Goal: Information Seeking & Learning: Compare options

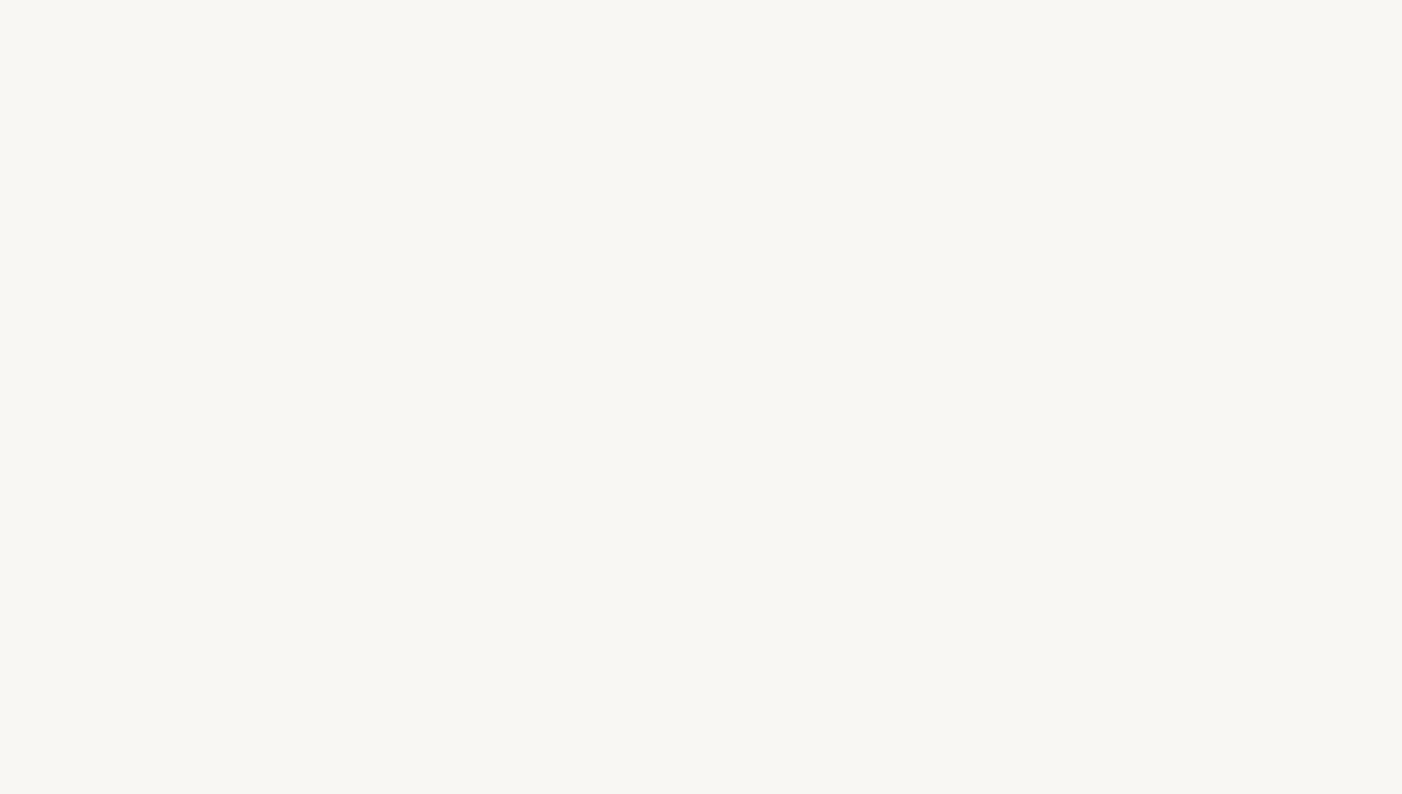
select select "DE"
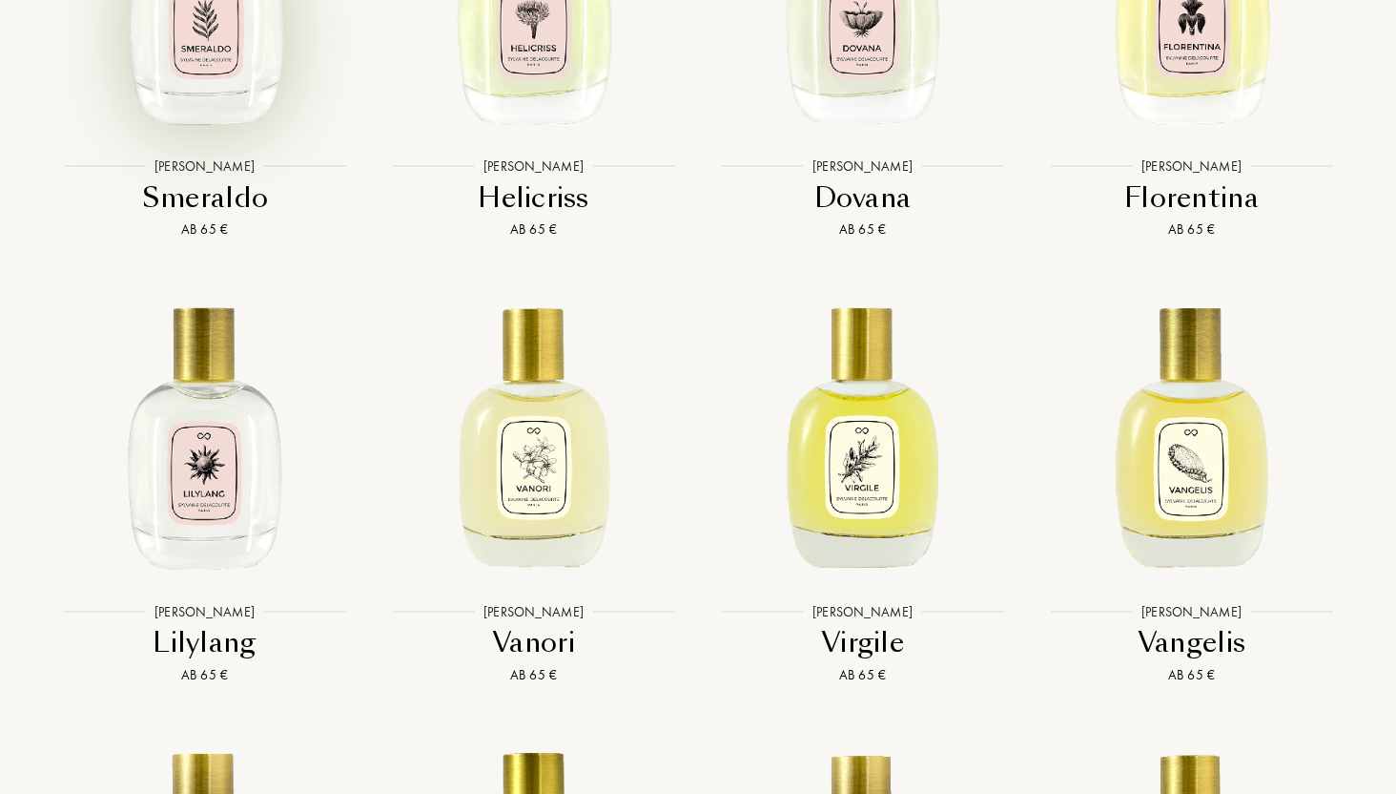
scroll to position [4156, 0]
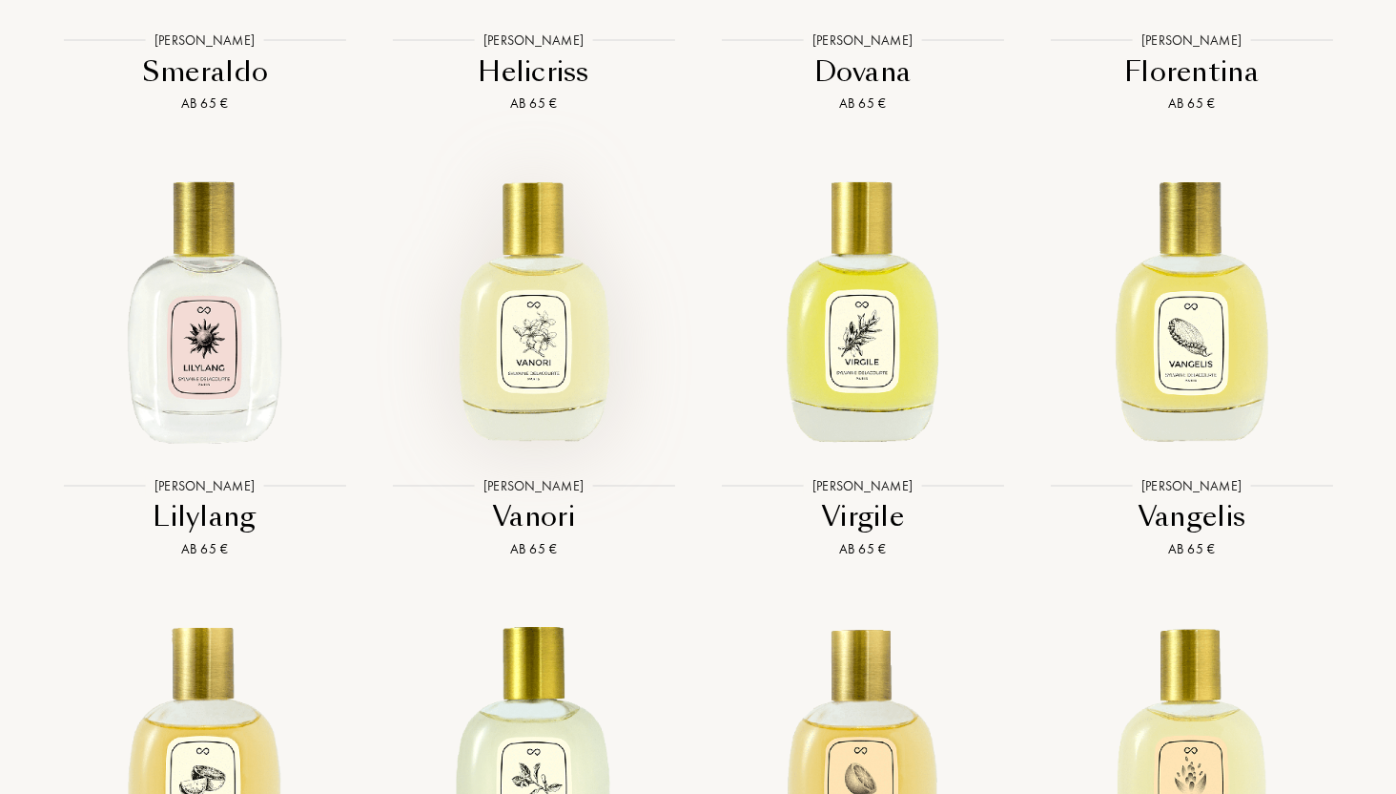
click at [551, 385] on img at bounding box center [533, 306] width 297 height 297
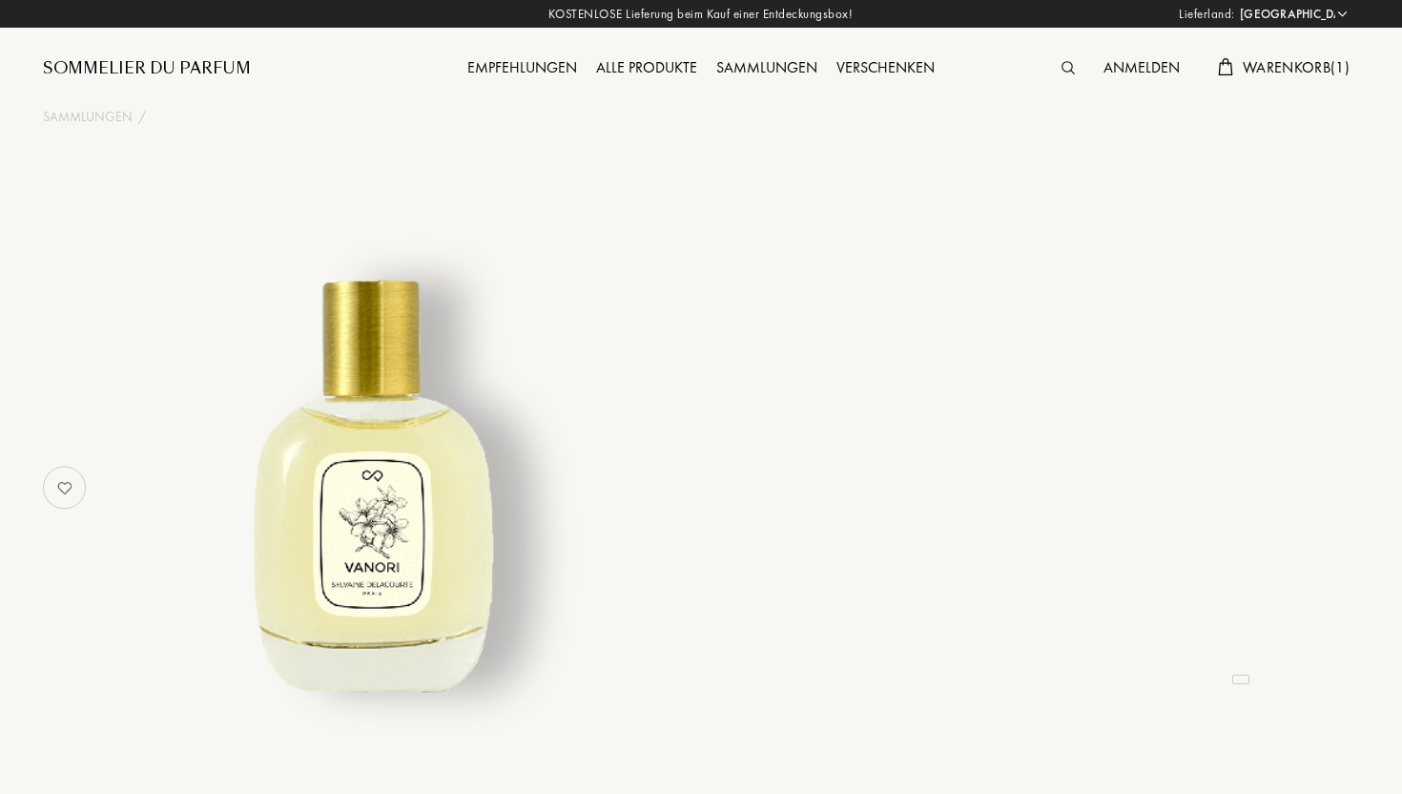
select select "DE"
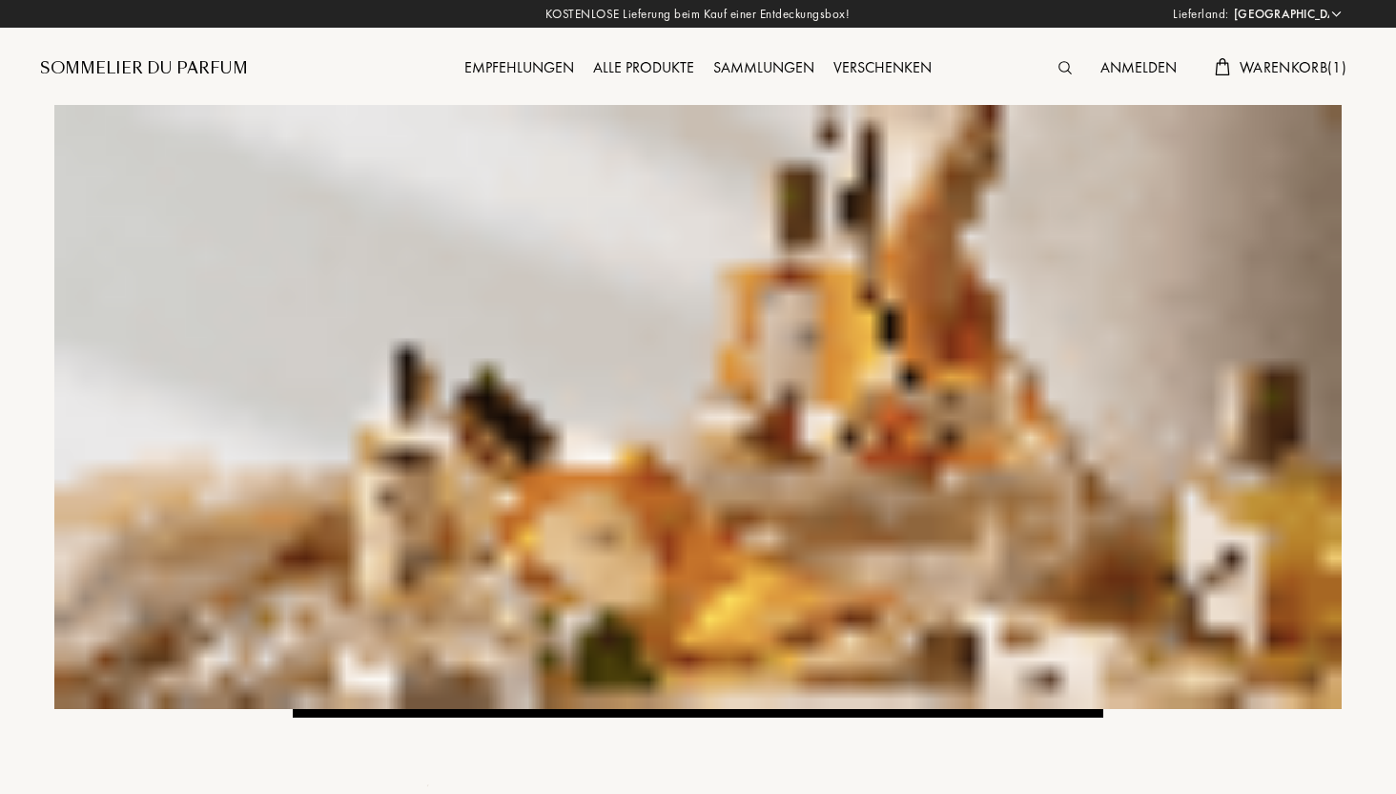
select select "DE"
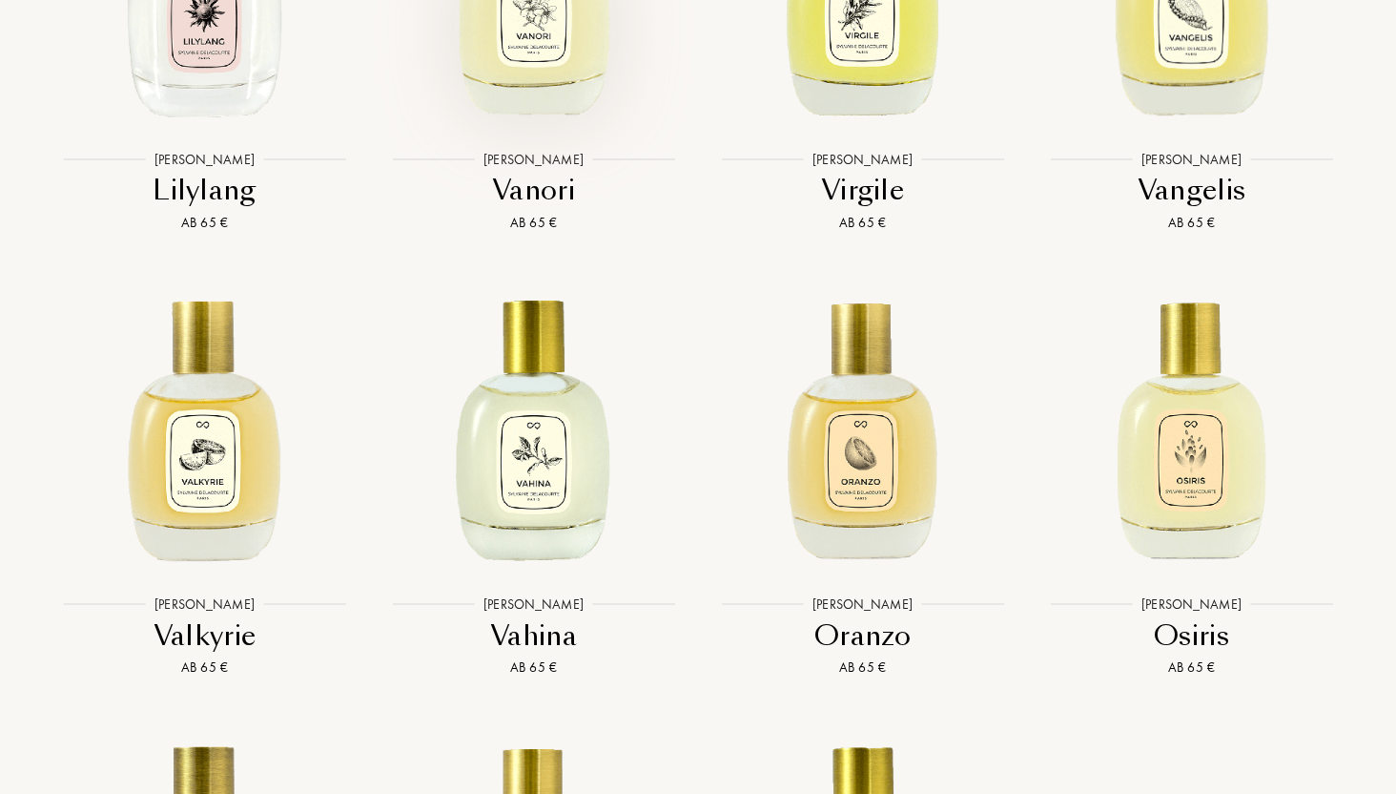
scroll to position [4490, 0]
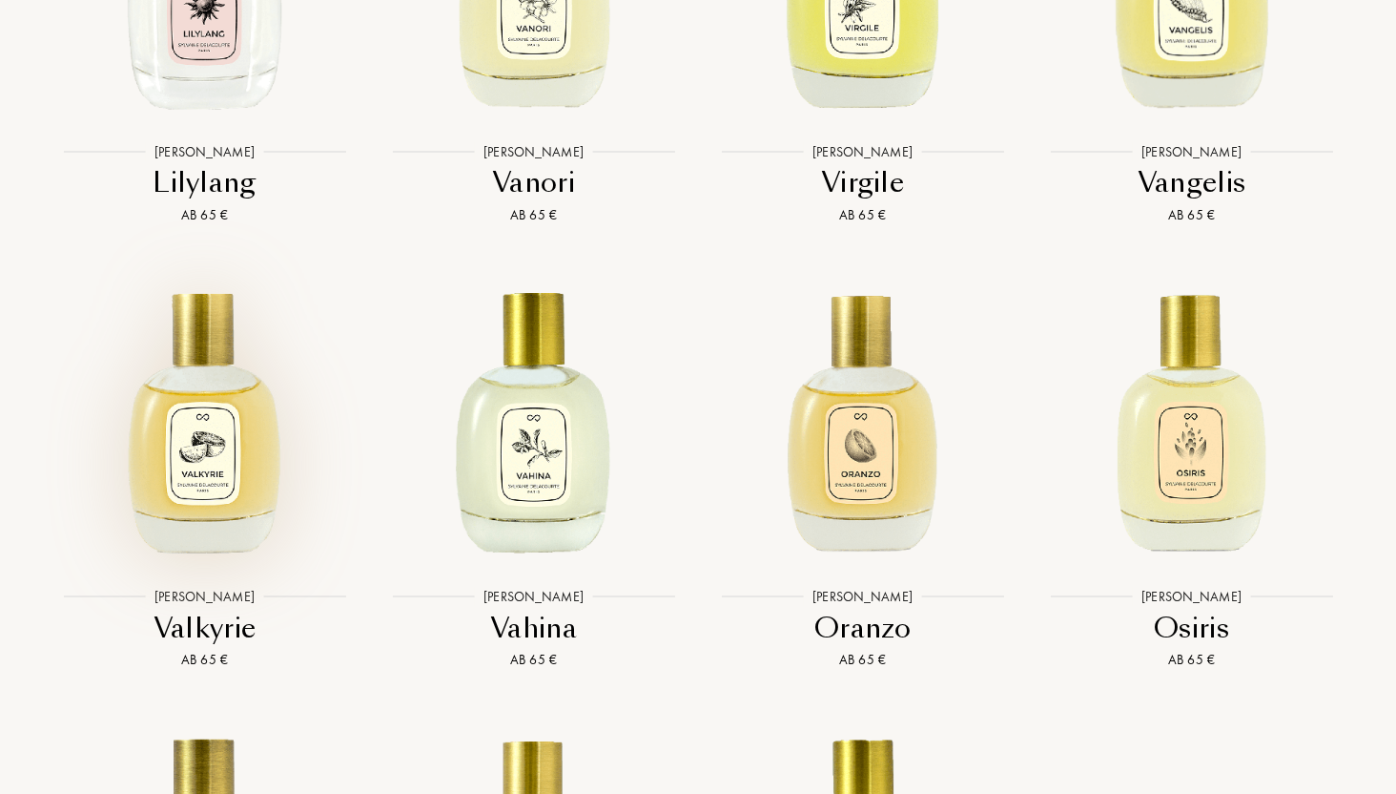
click at [267, 464] on img at bounding box center [204, 418] width 297 height 297
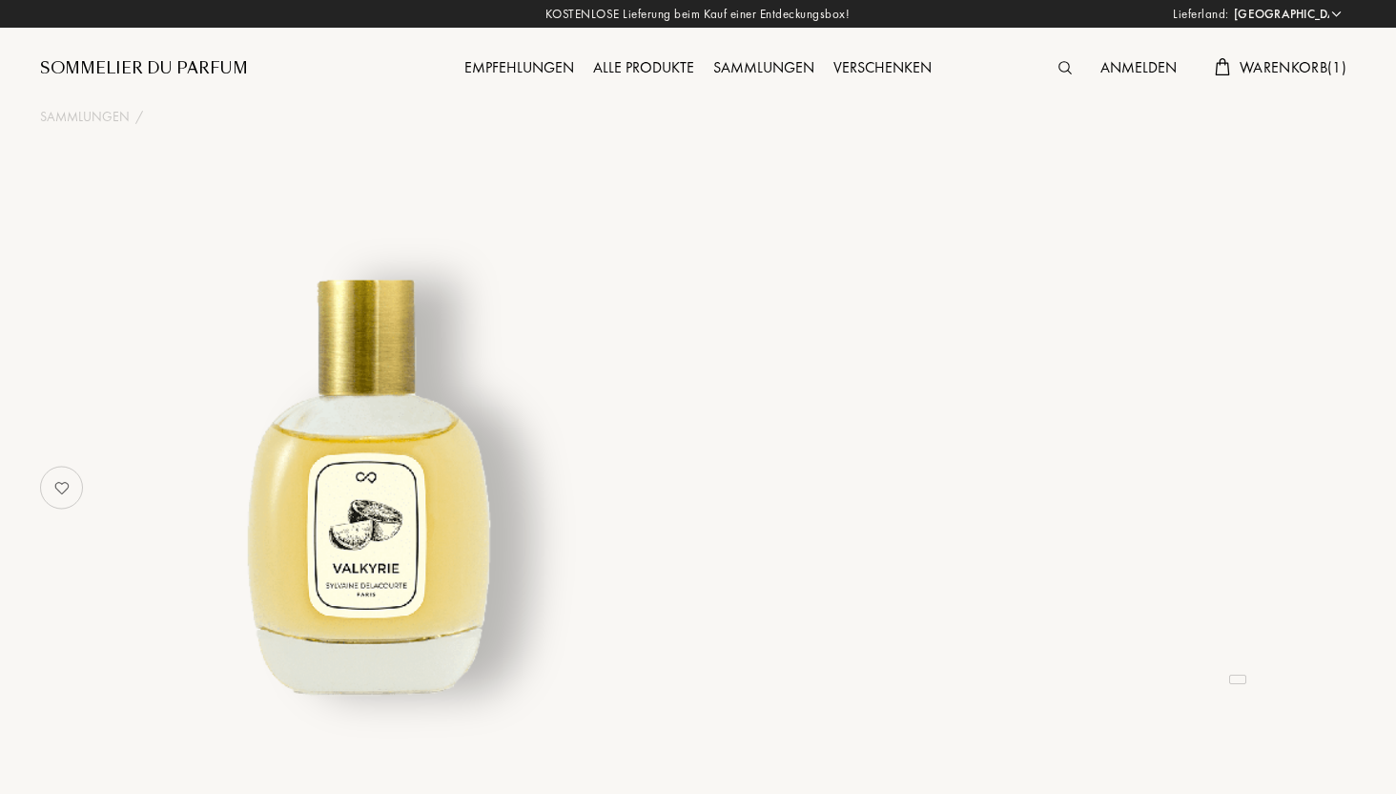
select select "DE"
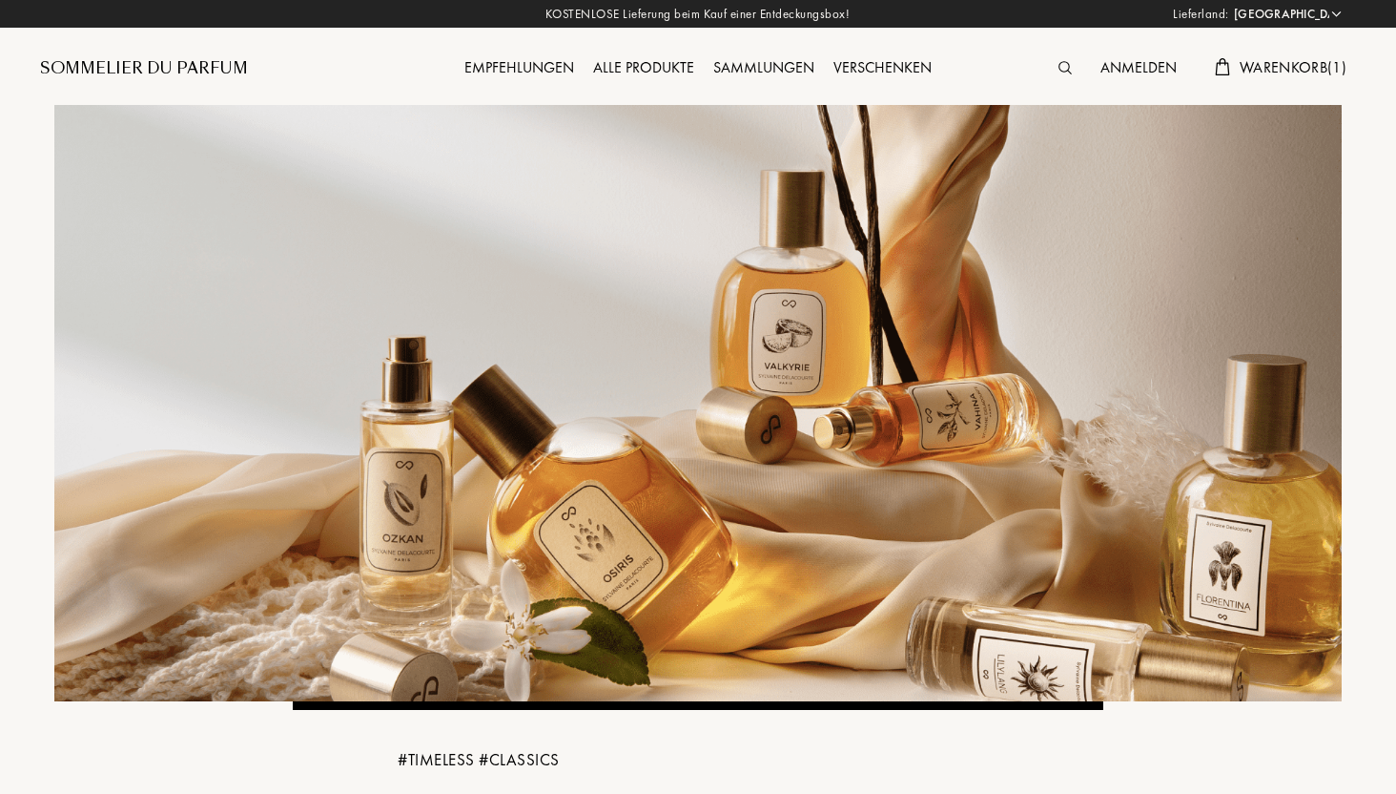
select select "DE"
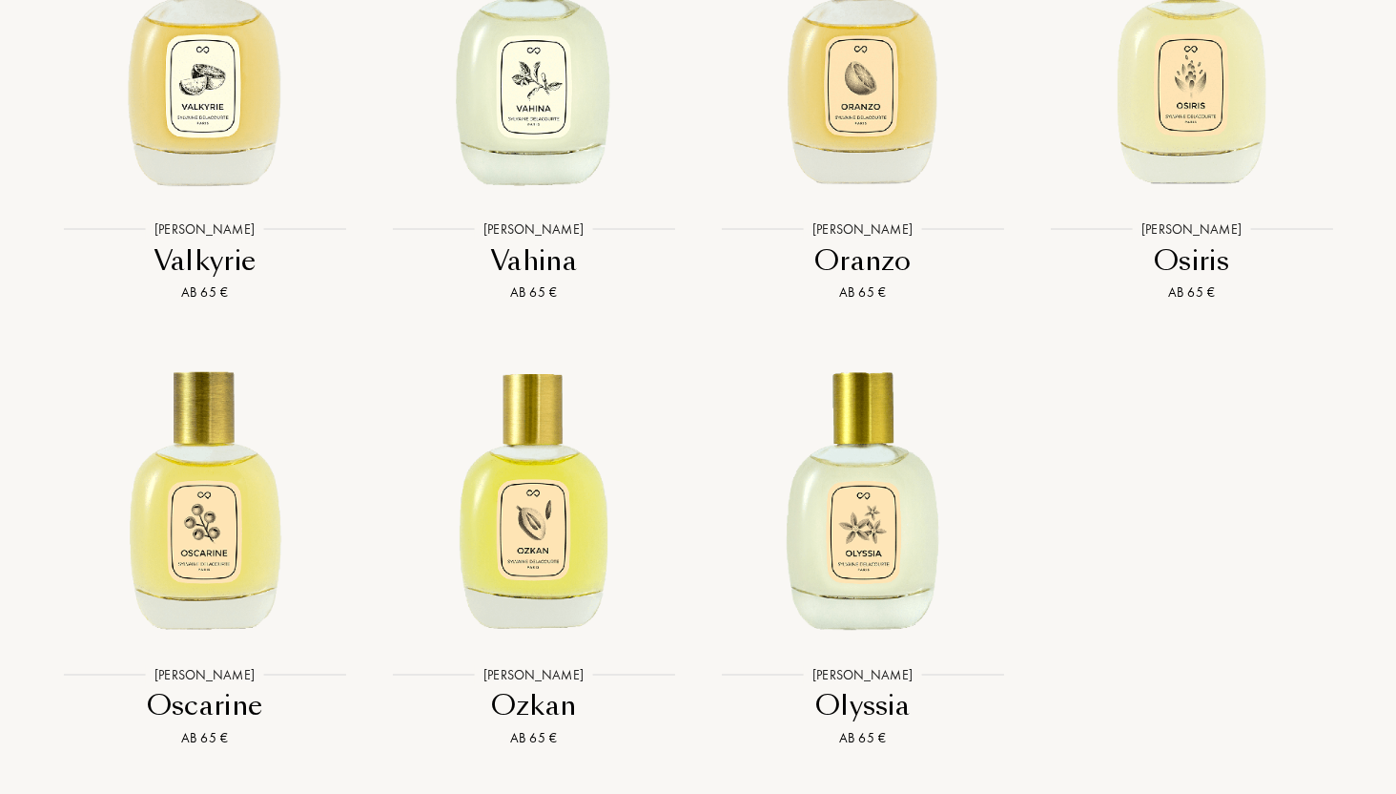
scroll to position [4954, 0]
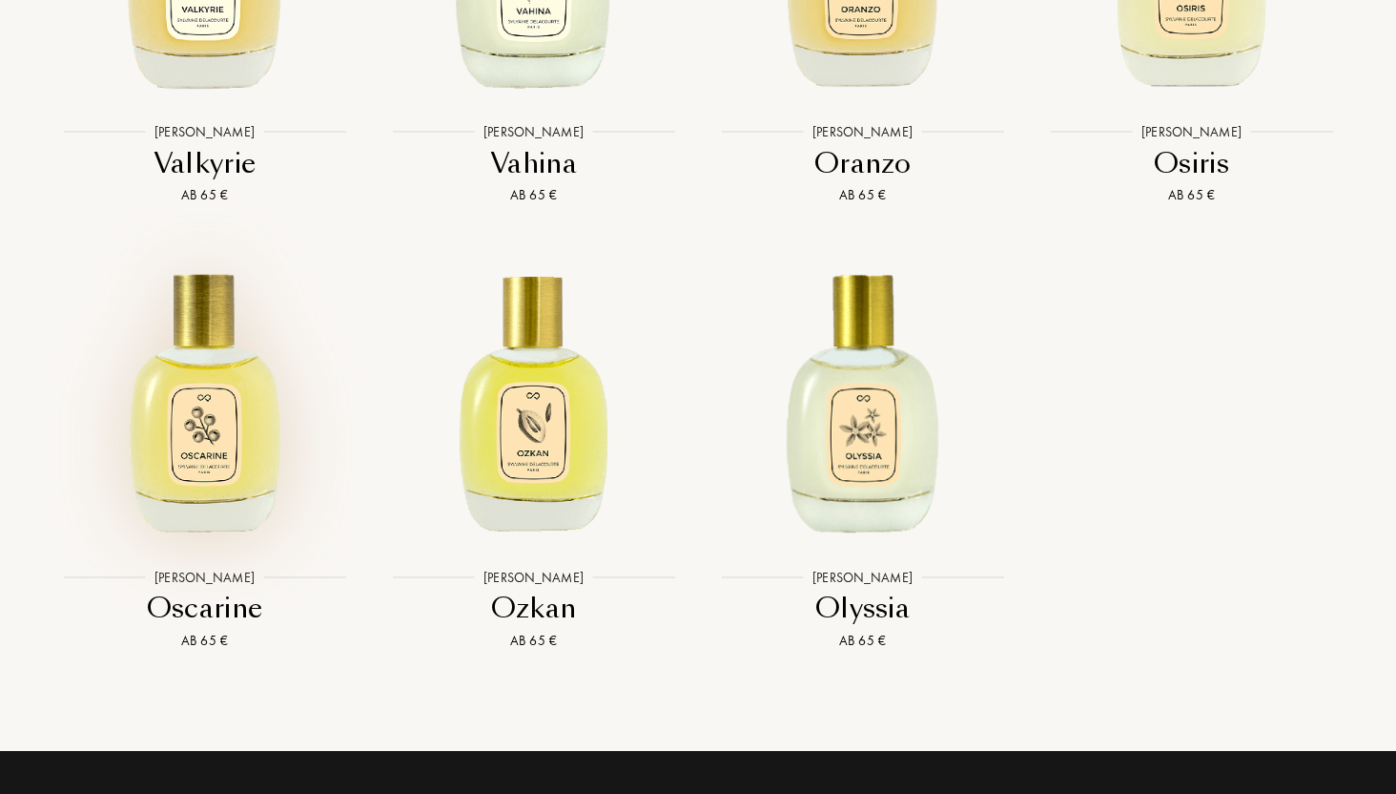
click at [233, 472] on img at bounding box center [204, 398] width 297 height 297
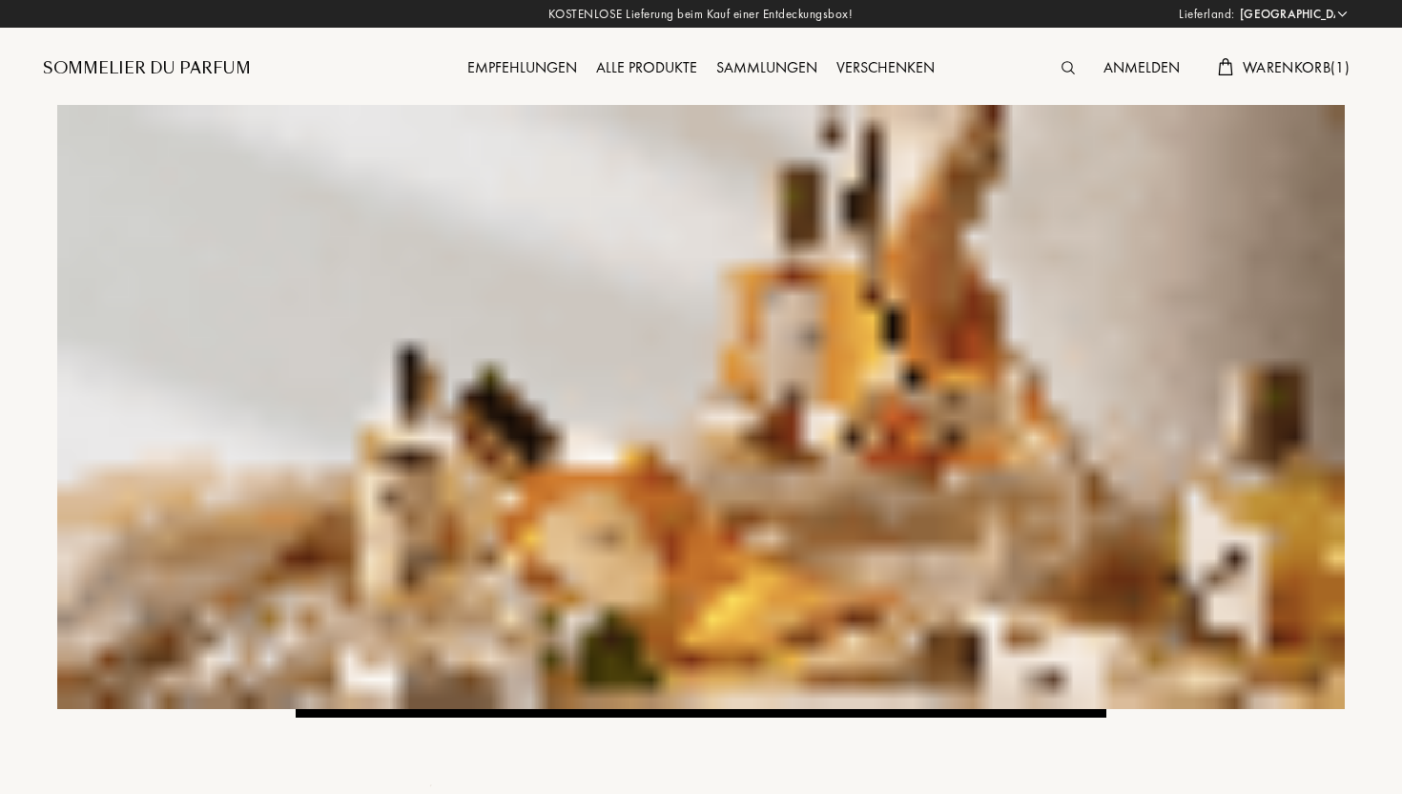
select select "DE"
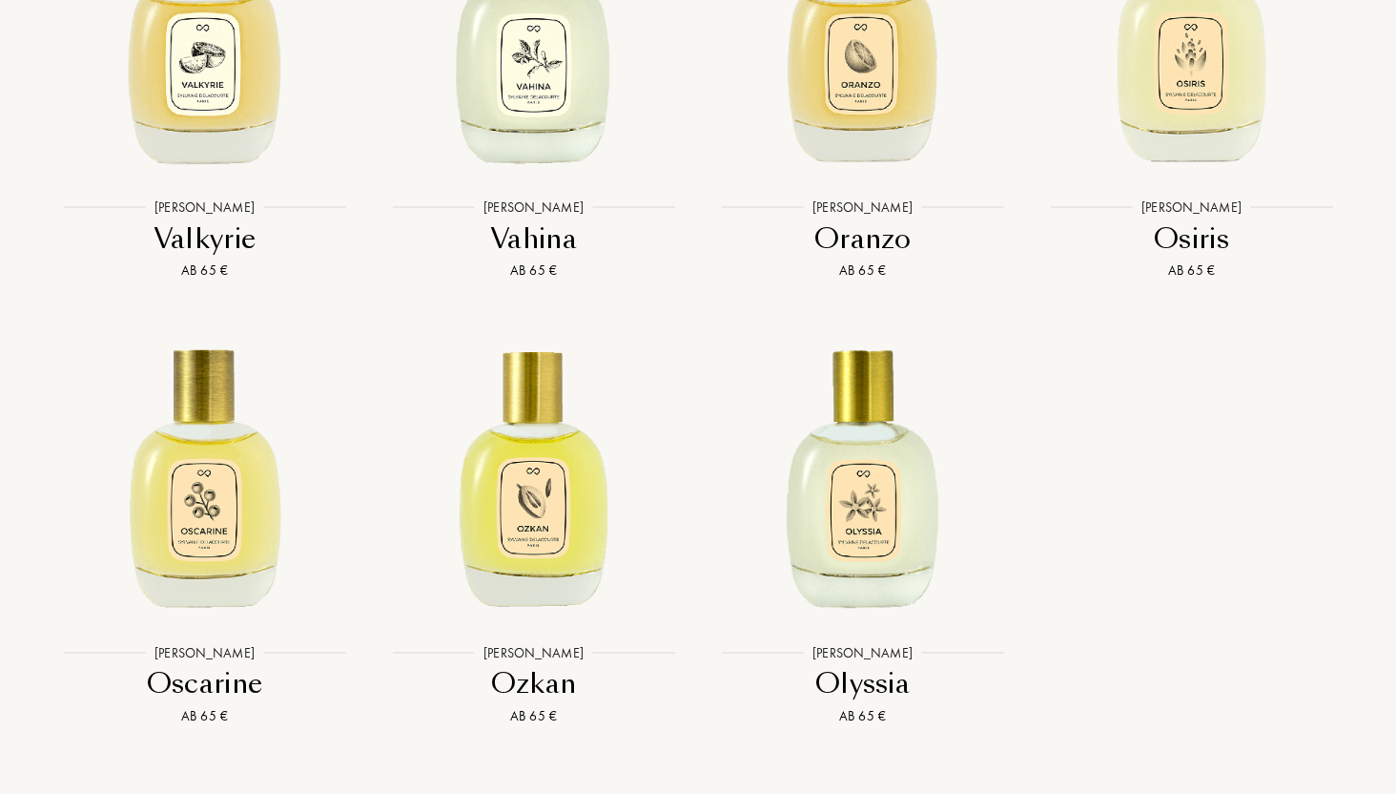
scroll to position [4822, 0]
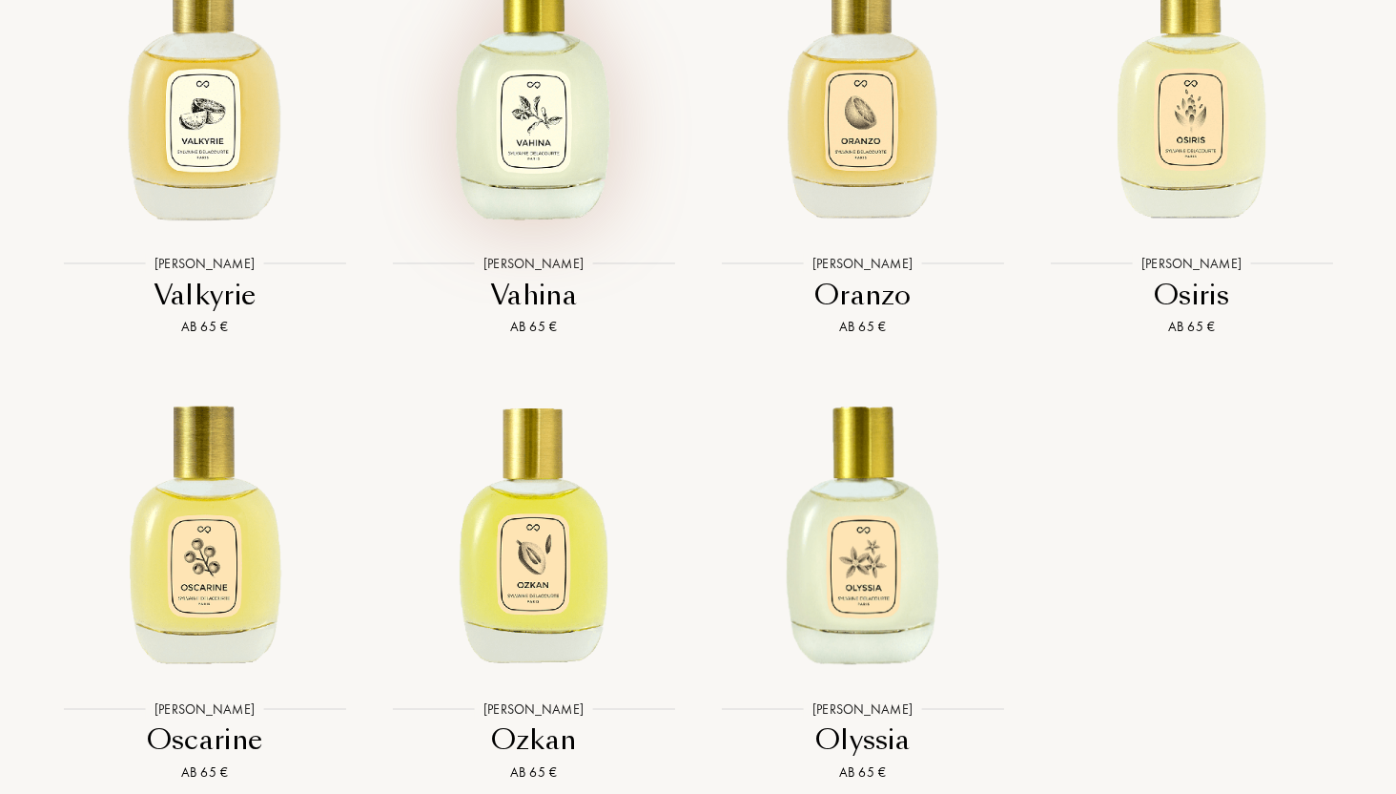
click at [520, 234] on img at bounding box center [533, 85] width 297 height 297
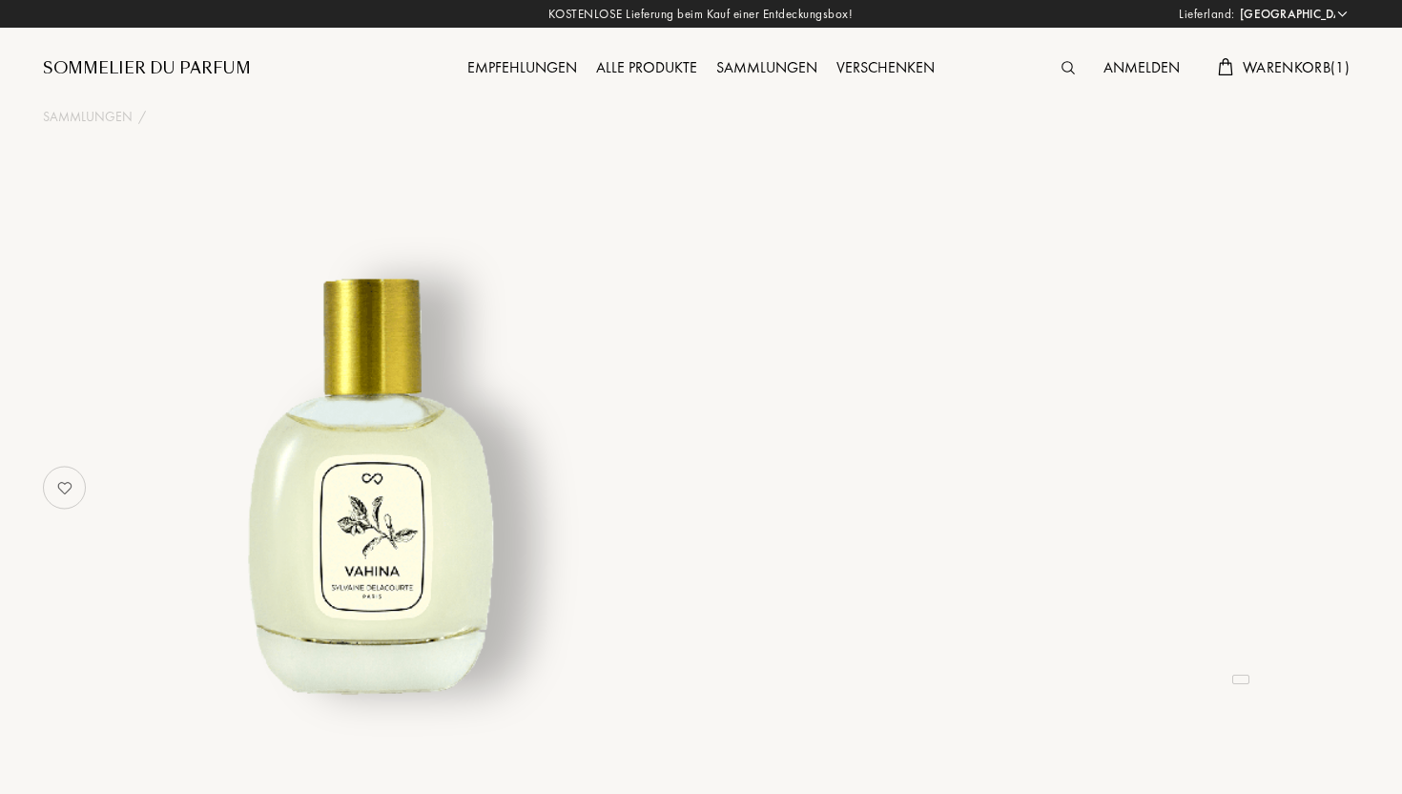
select select "DE"
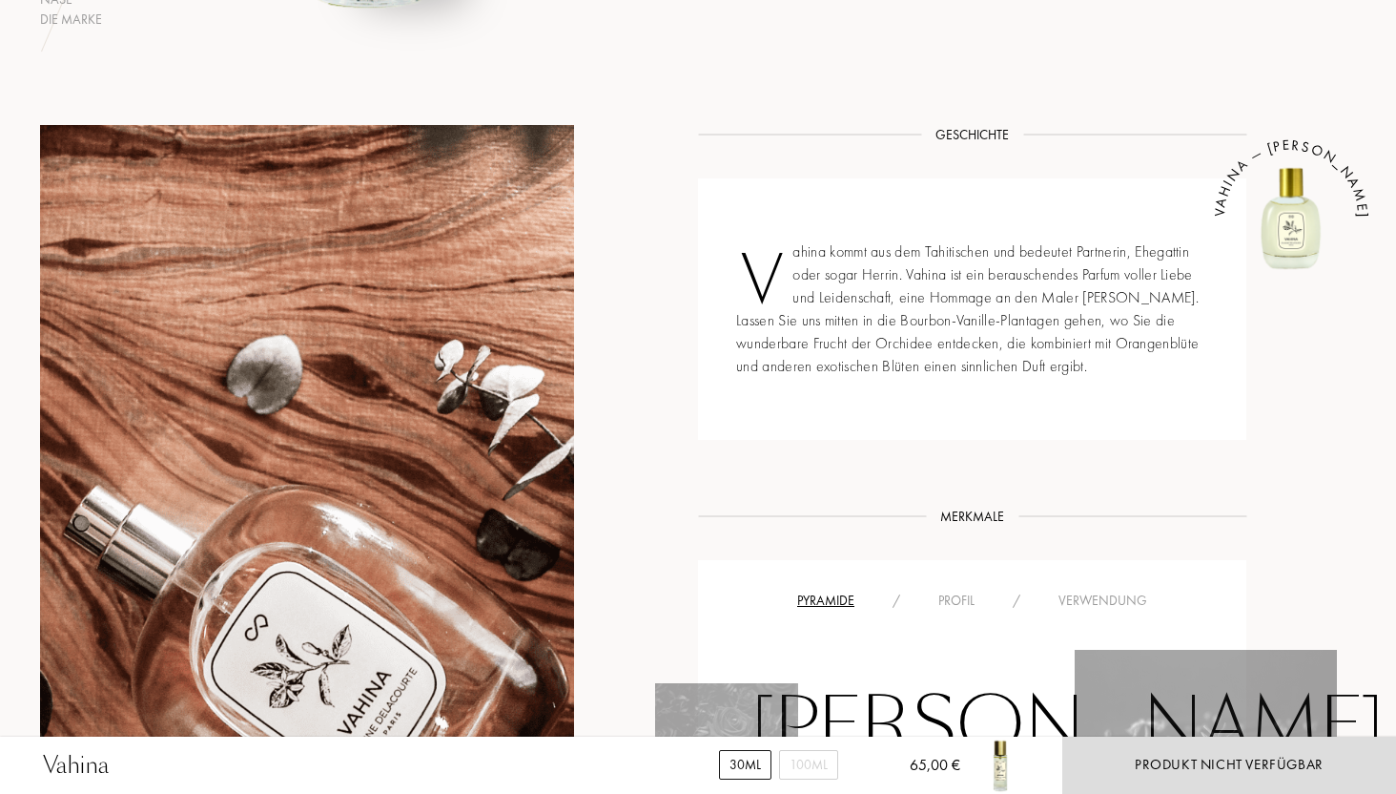
scroll to position [742, 0]
